Goal: Information Seeking & Learning: Learn about a topic

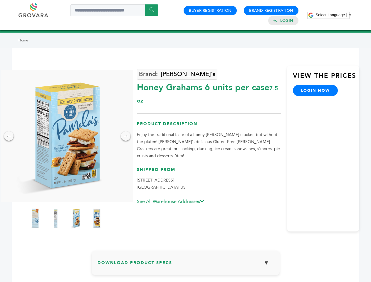
click at [333, 15] on span "Select Language" at bounding box center [329, 15] width 29 height 4
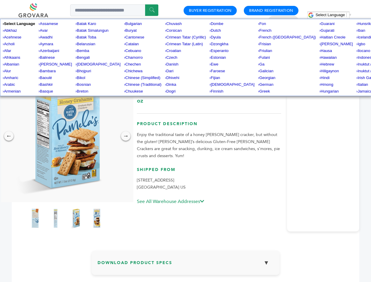
click at [66, 136] on img at bounding box center [66, 136] width 132 height 132
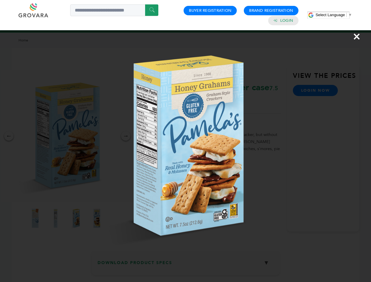
click at [9, 136] on div "×" at bounding box center [185, 141] width 371 height 282
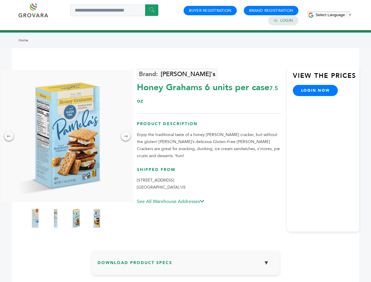
click at [126, 136] on div "→" at bounding box center [125, 135] width 9 height 9
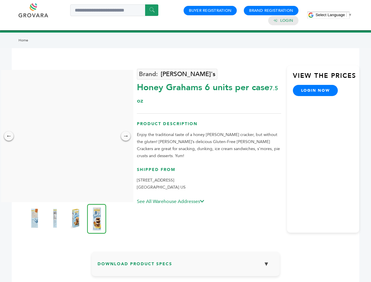
click at [35, 218] on img at bounding box center [34, 217] width 15 height 23
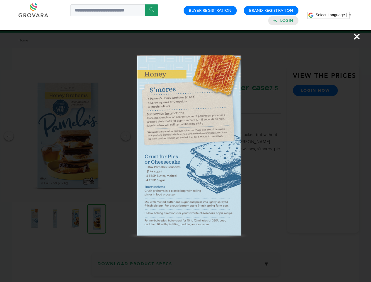
click at [55, 218] on div "×" at bounding box center [185, 141] width 371 height 282
click at [76, 218] on img at bounding box center [75, 217] width 15 height 23
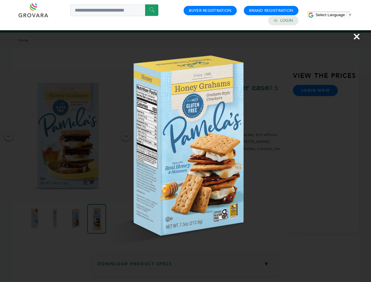
click at [0, 0] on img at bounding box center [0, 0] width 0 height 0
